Goal: Information Seeking & Learning: Learn about a topic

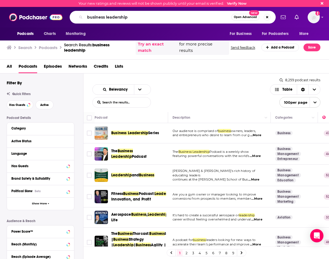
click at [125, 15] on input "business leadership" at bounding box center [158, 17] width 146 height 9
type input "people managing people"
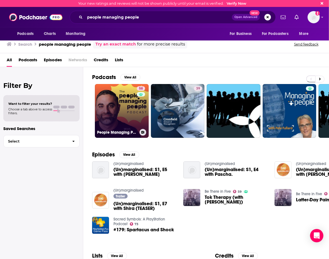
click at [128, 96] on link "58 People Managing People" at bounding box center [122, 111] width 54 height 54
